Goal: Task Accomplishment & Management: Use online tool/utility

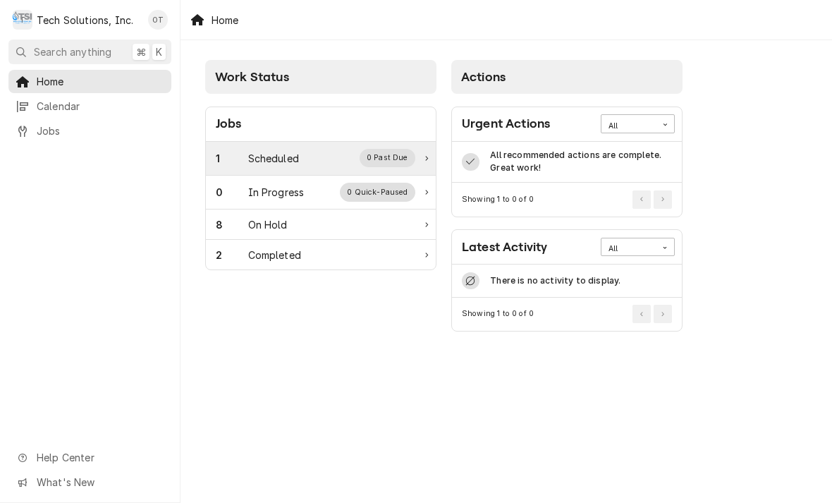
click at [385, 153] on div "0 Past Due" at bounding box center [388, 158] width 56 height 18
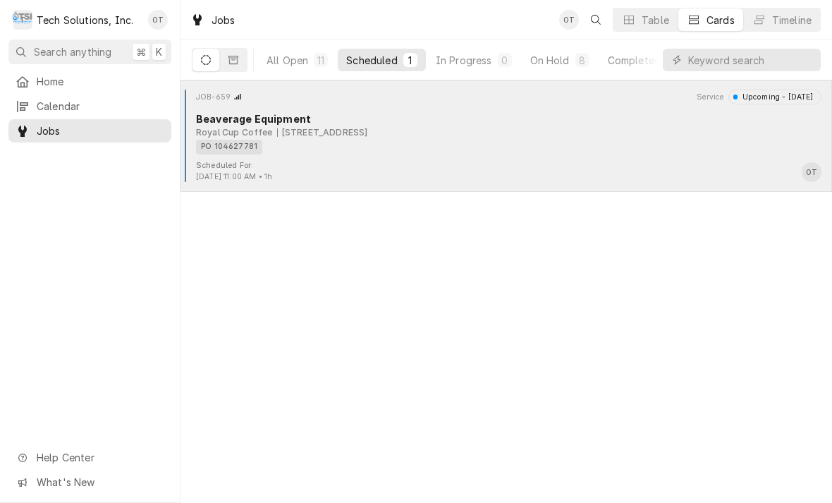
click at [353, 146] on div "PO 104627781" at bounding box center [504, 147] width 616 height 15
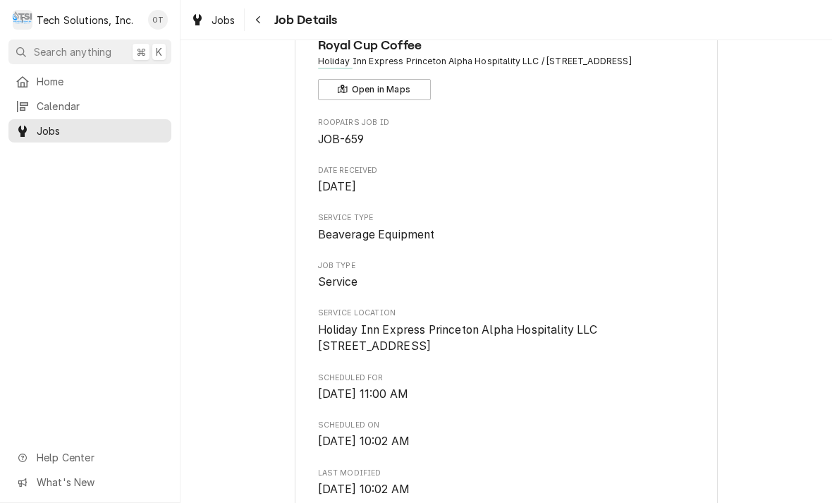
scroll to position [72, 0]
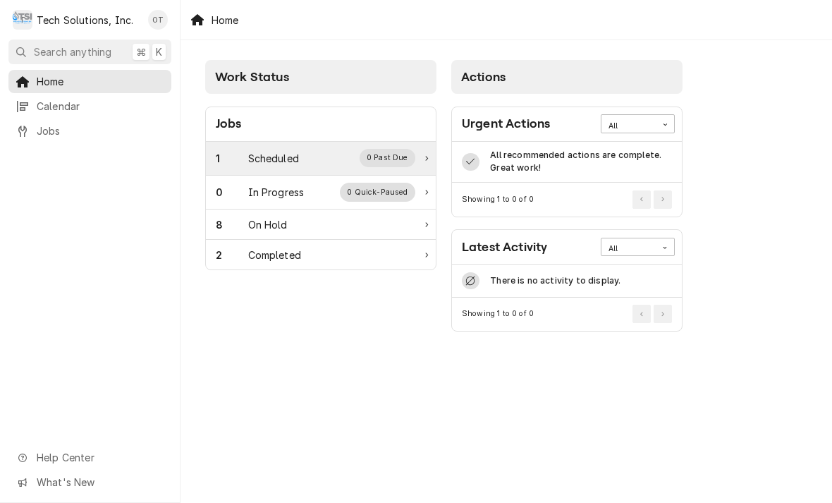
click at [396, 148] on div "1 Scheduled 0 Past Due" at bounding box center [321, 159] width 230 height 34
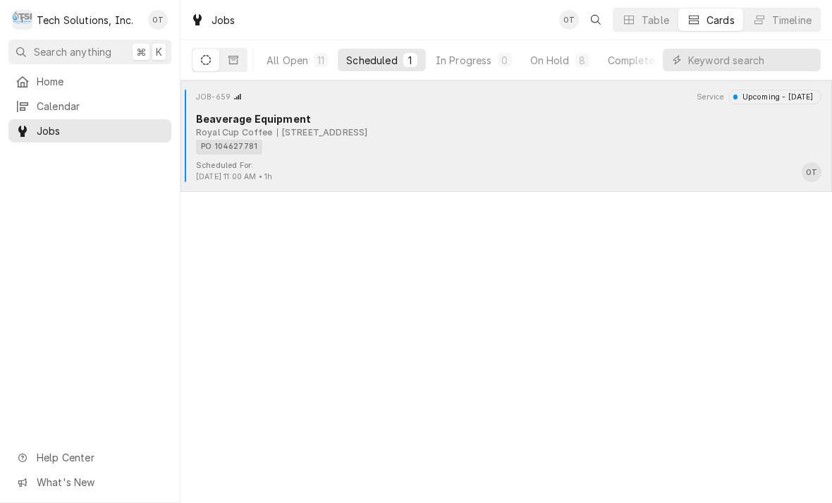
click at [641, 131] on div "Royal Cup Coffee 805 Oakvale Rd, Princeton, WV 24740" at bounding box center [509, 132] width 626 height 13
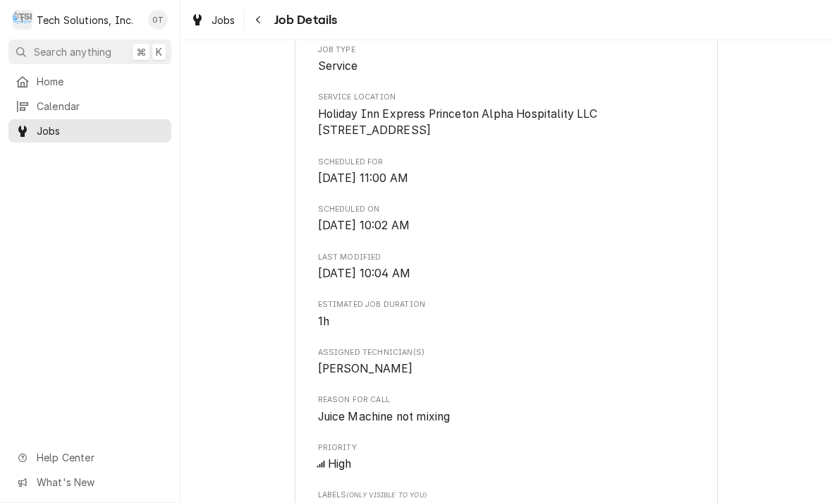
scroll to position [289, 0]
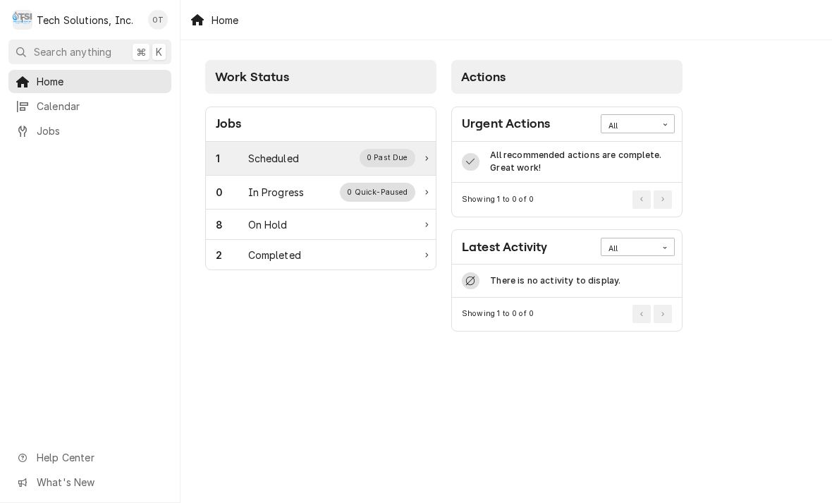
click at [403, 157] on div "0 Past Due" at bounding box center [388, 158] width 56 height 18
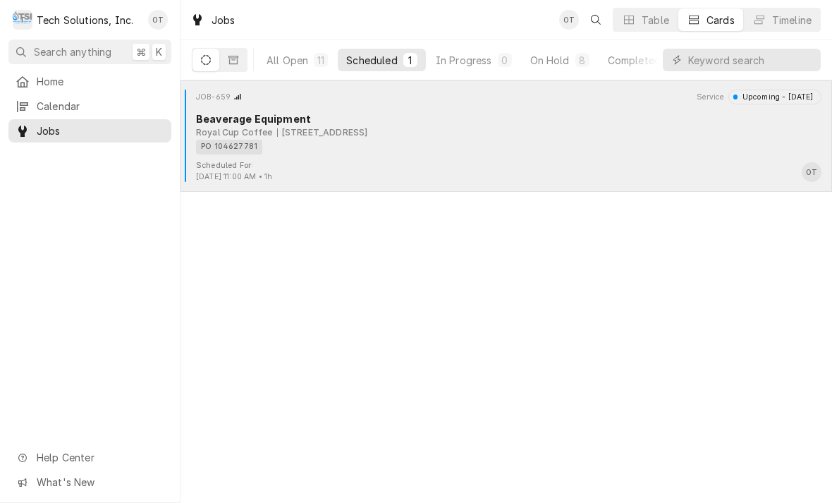
click at [415, 151] on div "PO 104627781" at bounding box center [504, 147] width 616 height 15
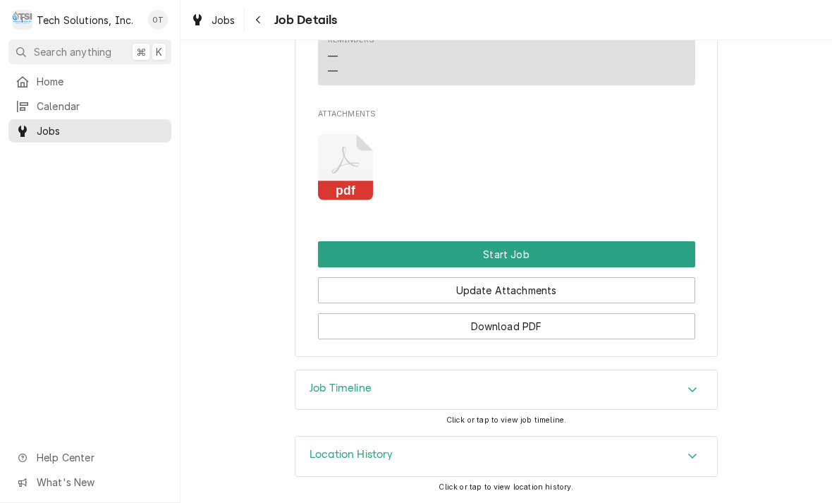
scroll to position [948, 0]
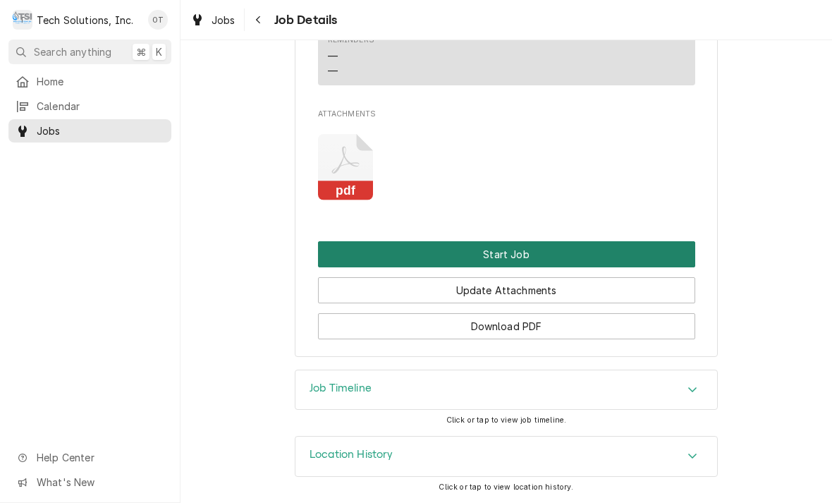
click at [505, 246] on button "Start Job" at bounding box center [506, 254] width 377 height 26
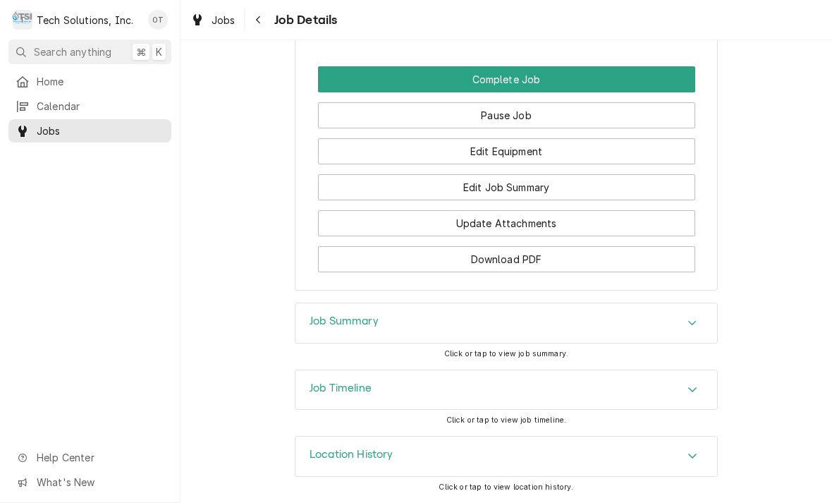
scroll to position [1170, 0]
